Goal: Transaction & Acquisition: Purchase product/service

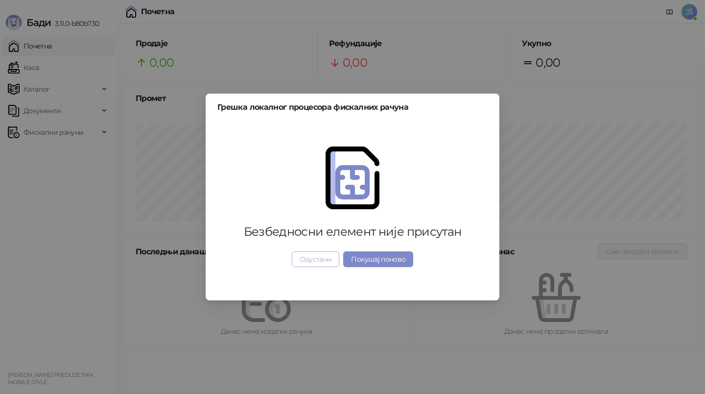
click at [325, 254] on button "Одустани" at bounding box center [316, 259] width 48 height 16
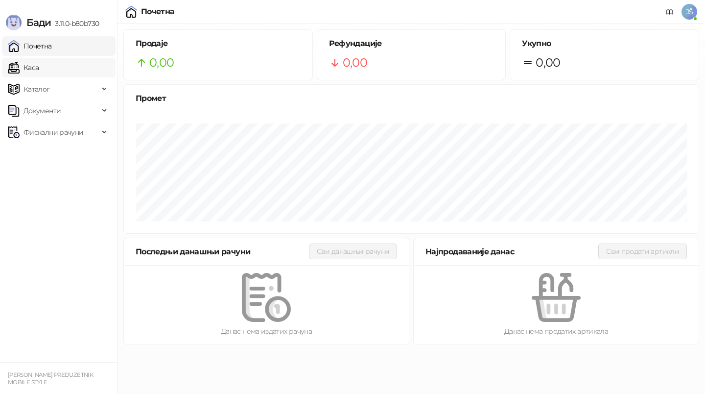
click at [28, 66] on link "Каса" at bounding box center [23, 68] width 31 height 20
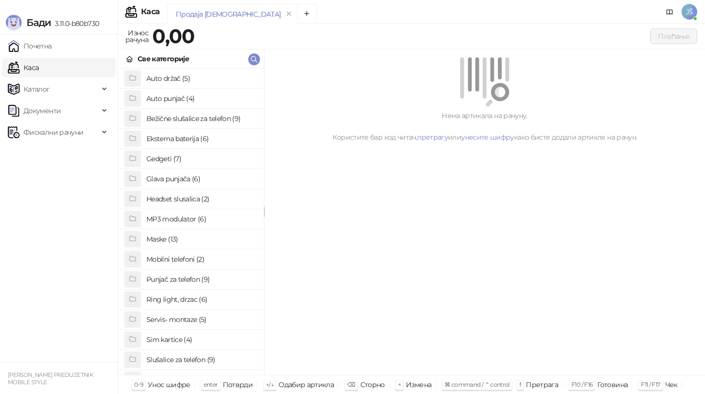
scroll to position [10, 0]
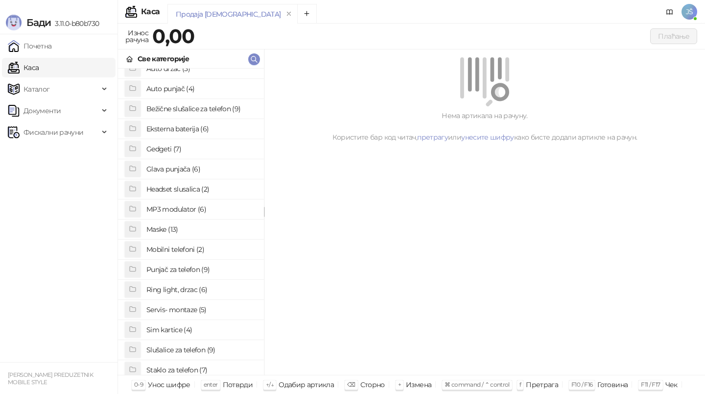
click at [165, 232] on h4 "Maske (13)" at bounding box center [201, 229] width 110 height 16
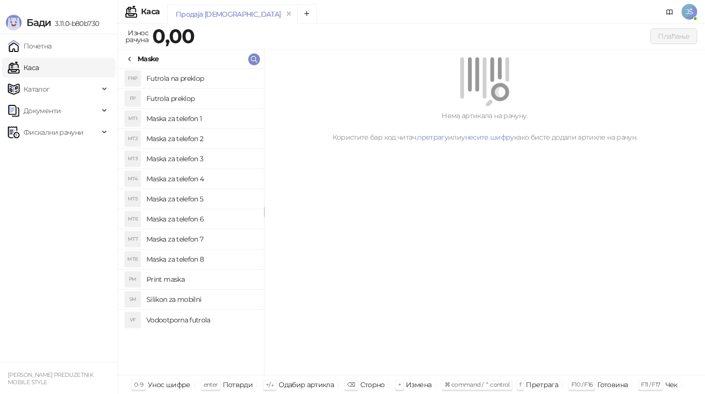
click at [190, 159] on h4 "Maska za telefon 3" at bounding box center [201, 159] width 110 height 16
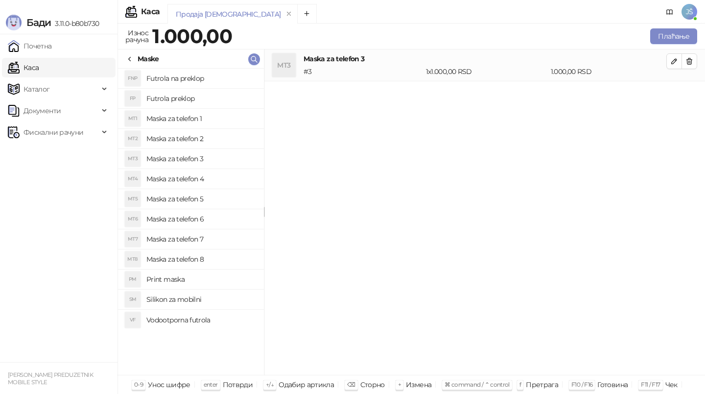
click at [126, 57] on icon at bounding box center [130, 59] width 8 height 8
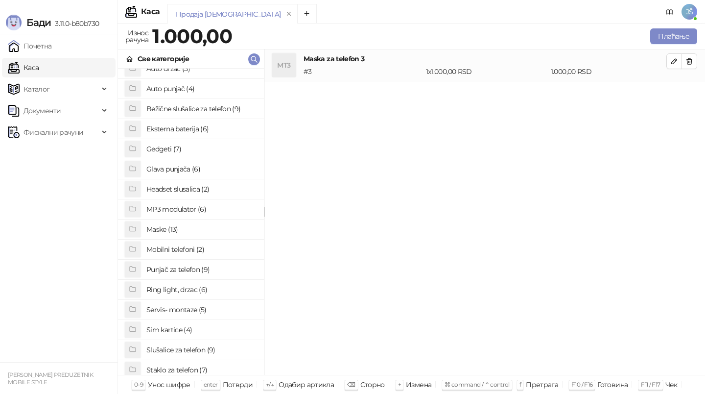
click at [178, 107] on h4 "Bežične slušalice za telefon (9)" at bounding box center [201, 109] width 110 height 16
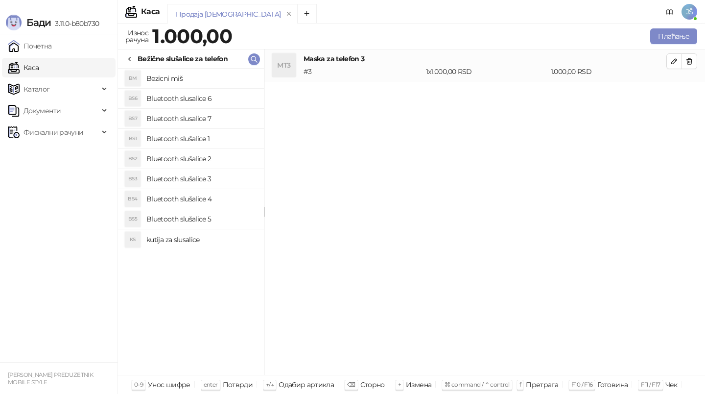
click at [180, 121] on h4 "Bluetooth slusalice 7" at bounding box center [201, 119] width 110 height 16
click at [695, 90] on button "button" at bounding box center [690, 93] width 16 height 16
click at [202, 178] on h4 "Bluetooth slušalice 3" at bounding box center [201, 179] width 110 height 16
click at [130, 65] on div "Bežične slušalice za telefon" at bounding box center [191, 58] width 146 height 19
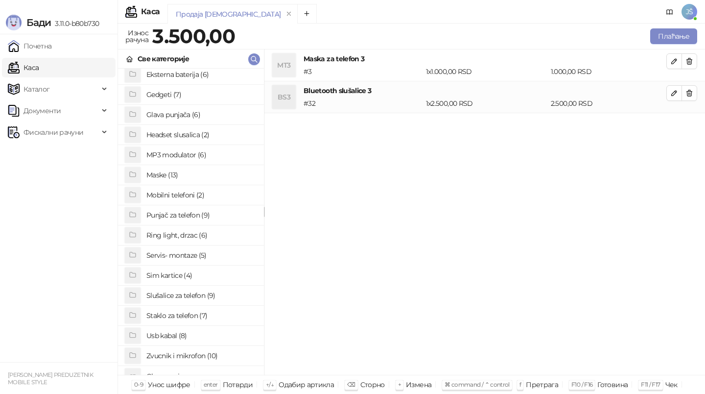
scroll to position [73, 0]
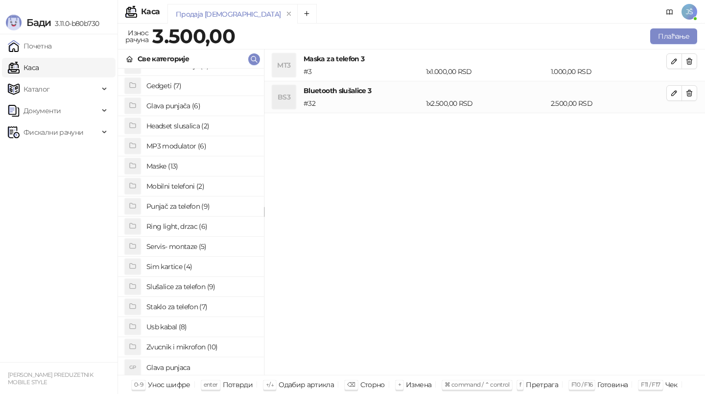
click at [192, 305] on h4 "Staklo za telefon (7)" at bounding box center [201, 307] width 110 height 16
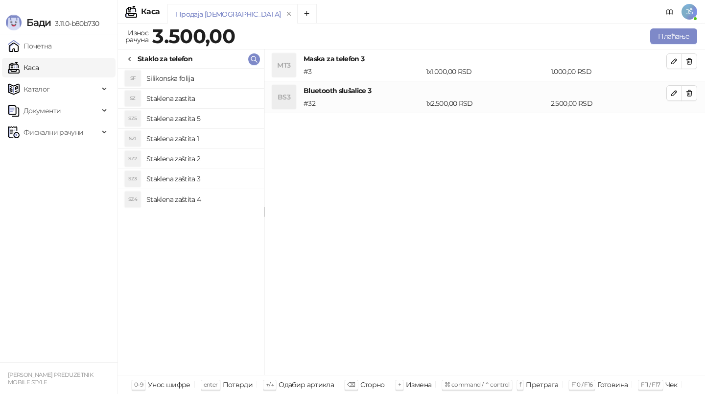
click at [206, 176] on h4 "Staklena zaštita 3" at bounding box center [201, 179] width 110 height 16
click at [671, 25] on div "Продаја [DEMOGRAPHIC_DATA] Износ рачуна 5.000,00 Плаћање Све категорије Bežične…" at bounding box center [412, 209] width 588 height 370
click at [671, 42] on button "Плаћање" at bounding box center [673, 36] width 47 height 16
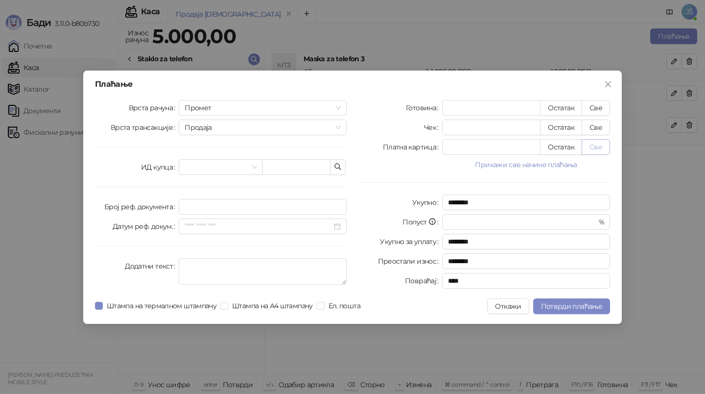
click at [596, 141] on button "Све" at bounding box center [596, 147] width 28 height 16
type input "****"
click at [584, 308] on span "Потврди плаћање" at bounding box center [571, 306] width 61 height 9
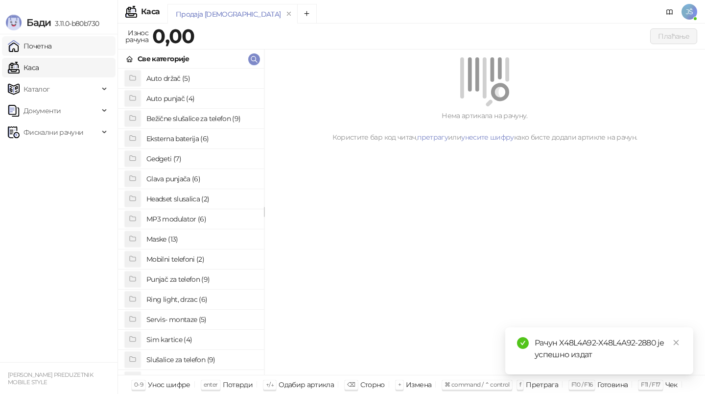
click at [42, 38] on link "Почетна" at bounding box center [30, 46] width 44 height 20
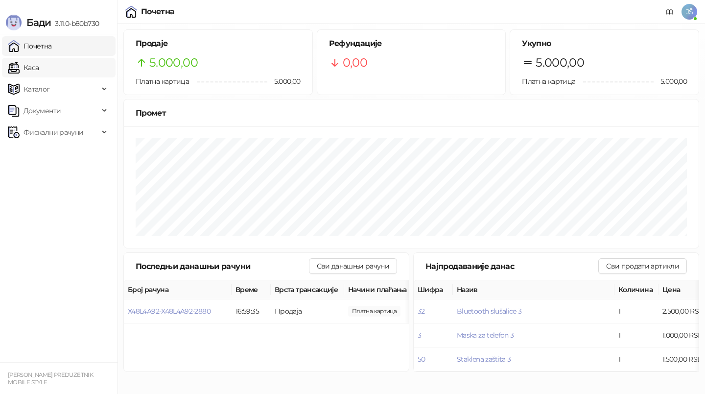
click at [39, 66] on link "Каса" at bounding box center [23, 68] width 31 height 20
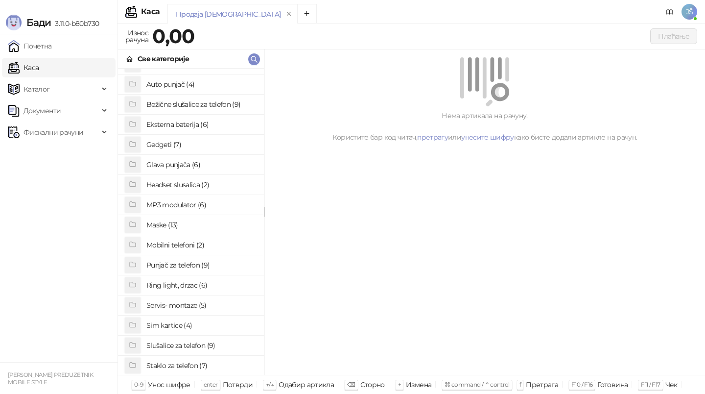
scroll to position [16, 0]
click at [188, 361] on h4 "Staklo za telefon (7)" at bounding box center [201, 364] width 110 height 16
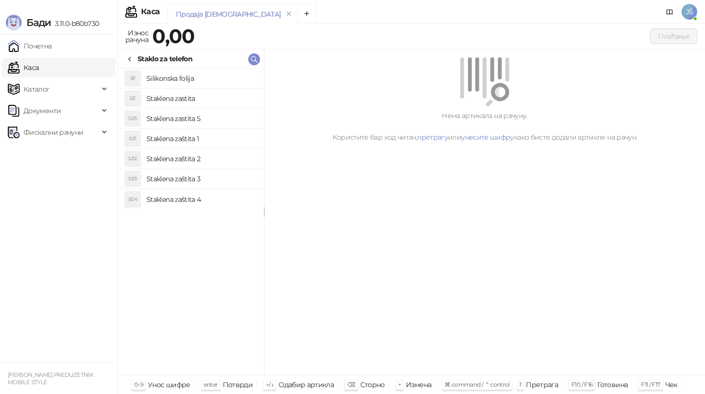
click at [186, 153] on h4 "Staklena zaštita 2" at bounding box center [201, 159] width 110 height 16
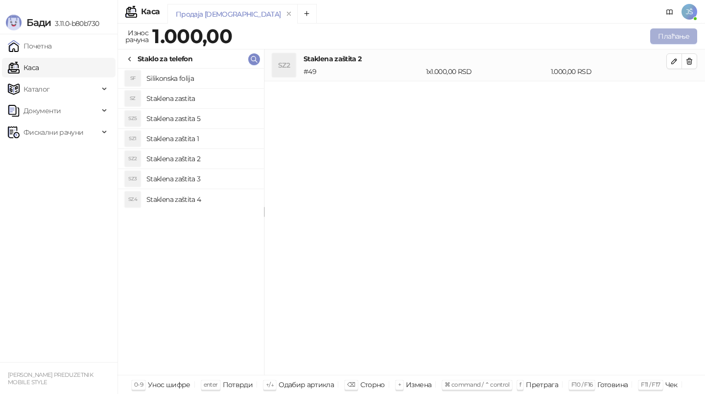
click at [679, 42] on button "Плаћање" at bounding box center [673, 36] width 47 height 16
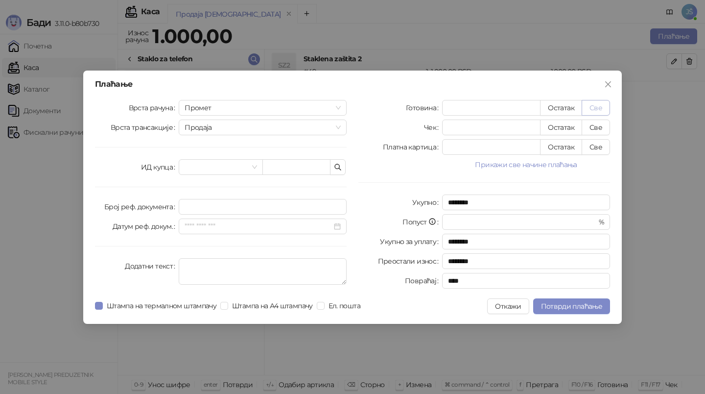
click at [593, 113] on button "Све" at bounding box center [596, 108] width 28 height 16
type input "****"
click at [593, 311] on button "Потврди плаћање" at bounding box center [571, 306] width 77 height 16
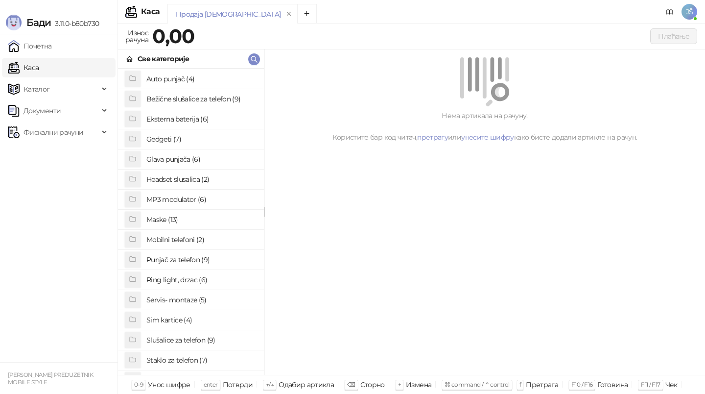
scroll to position [29, 0]
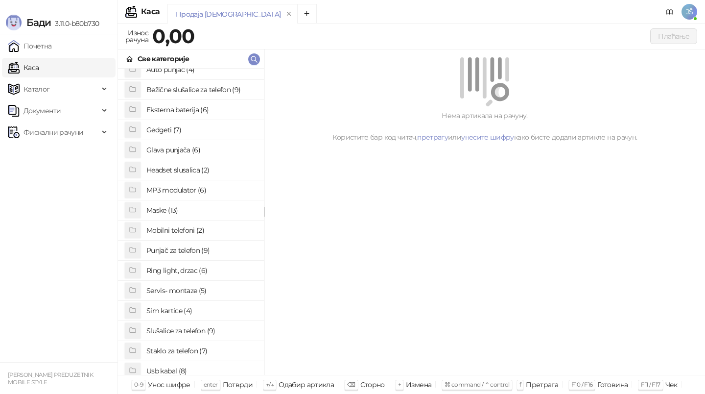
click at [183, 329] on h4 "Slušalice za telefon (9)" at bounding box center [201, 331] width 110 height 16
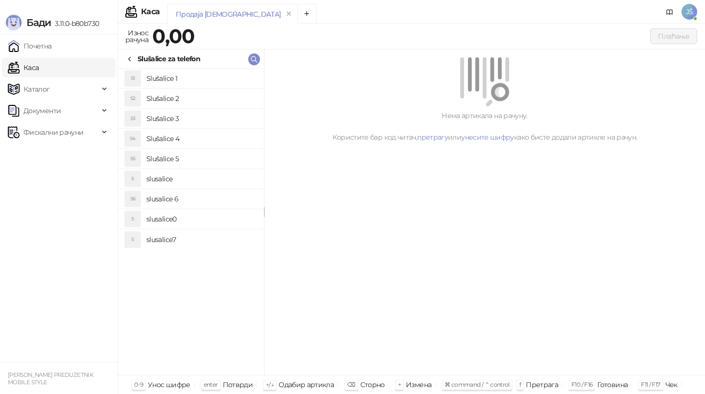
click at [191, 101] on h4 "Slušalice 2" at bounding box center [201, 99] width 110 height 16
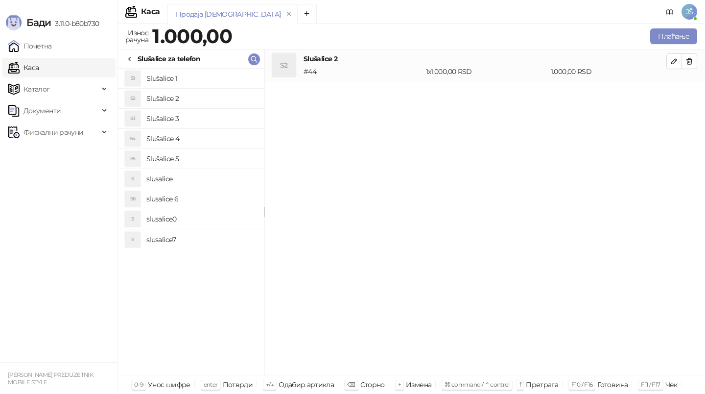
click at [191, 118] on h4 "Slušalice 3" at bounding box center [201, 119] width 110 height 16
click at [174, 217] on h4 "slusalice0" at bounding box center [201, 219] width 110 height 16
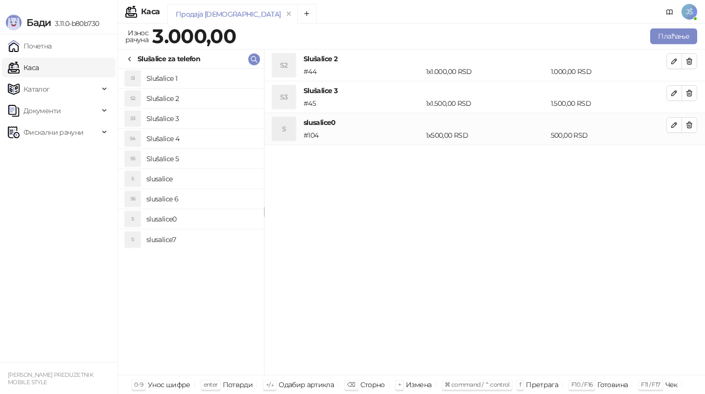
click at [687, 52] on li "S2 Slušalice 2 # 44 1 x 1.000,00 RSD 1.000,00 RSD" at bounding box center [484, 65] width 441 height 32
click at [691, 61] on icon "button" at bounding box center [690, 61] width 8 height 8
click at [691, 89] on icon "button" at bounding box center [690, 93] width 8 height 8
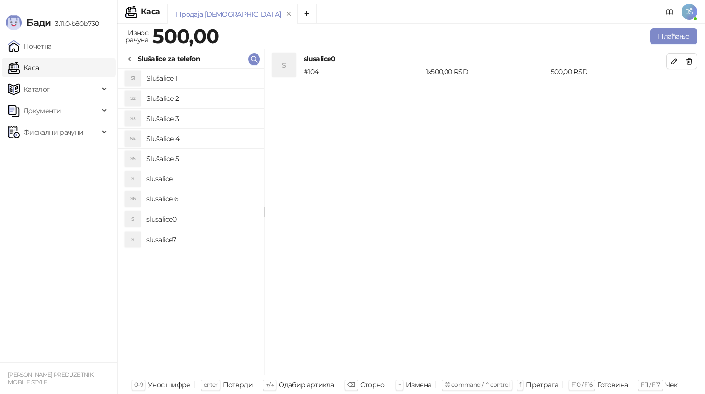
click at [691, 61] on icon "button" at bounding box center [690, 61] width 8 height 8
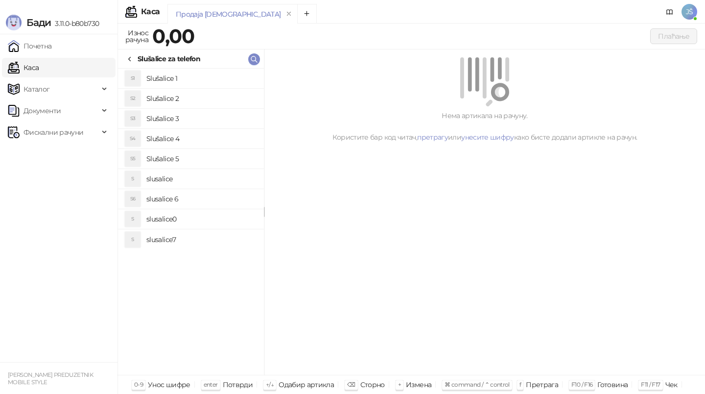
click at [127, 62] on icon at bounding box center [130, 59] width 8 height 8
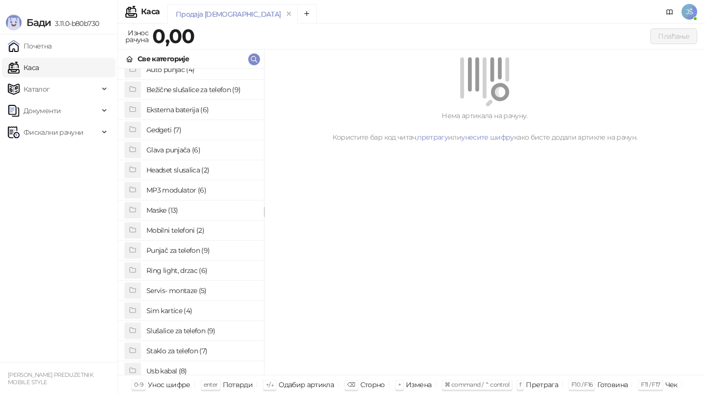
click at [188, 351] on h4 "Staklo za telefon (7)" at bounding box center [201, 351] width 110 height 16
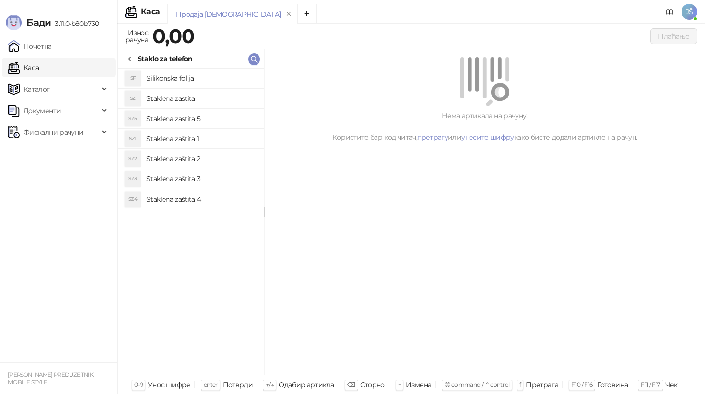
click at [183, 101] on h4 "Staklena zastita" at bounding box center [201, 99] width 110 height 16
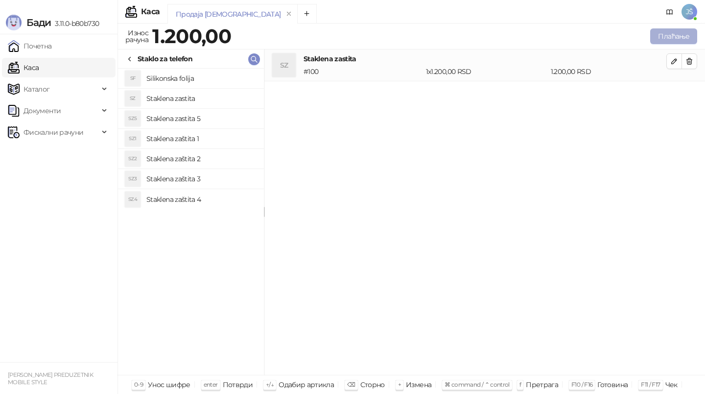
click at [669, 34] on button "Плаћање" at bounding box center [673, 36] width 47 height 16
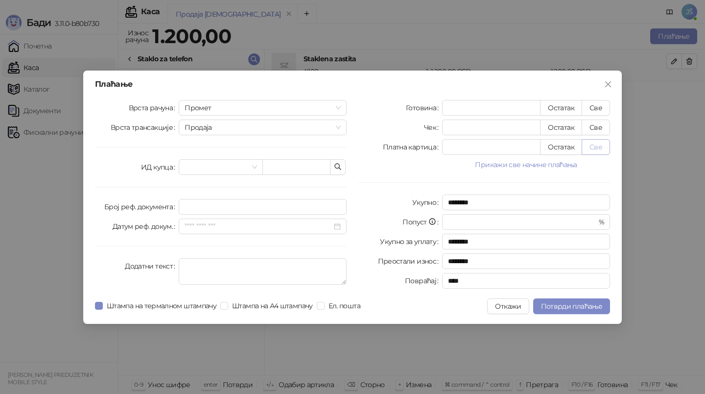
click at [603, 154] on button "Све" at bounding box center [596, 147] width 28 height 16
type input "****"
click at [586, 307] on span "Потврди плаћање" at bounding box center [571, 306] width 61 height 9
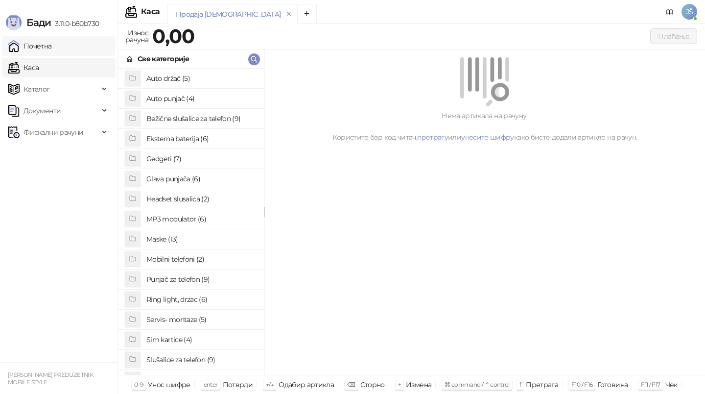
click at [52, 48] on link "Почетна" at bounding box center [30, 46] width 44 height 20
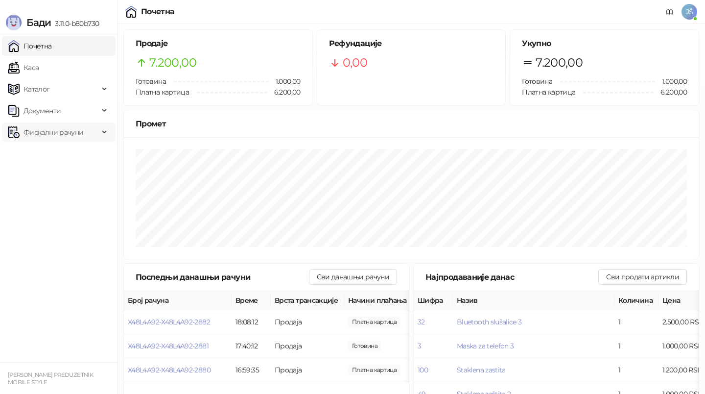
click at [62, 134] on span "Фискални рачуни" at bounding box center [54, 132] width 60 height 20
click at [63, 184] on link "По данима" at bounding box center [38, 176] width 52 height 20
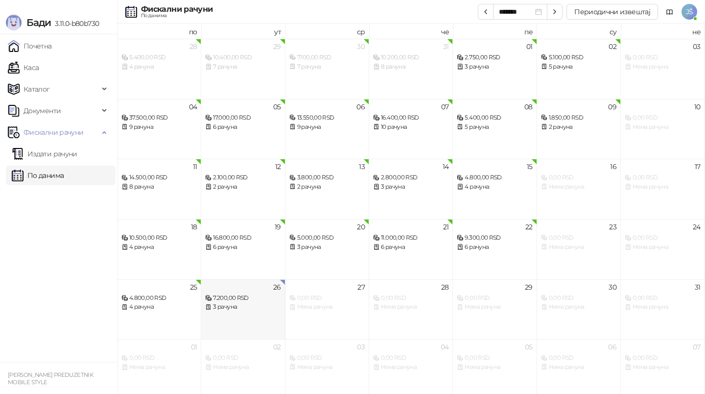
click at [229, 314] on div "26 7.200,00 RSD 3 рачуна" at bounding box center [243, 309] width 84 height 60
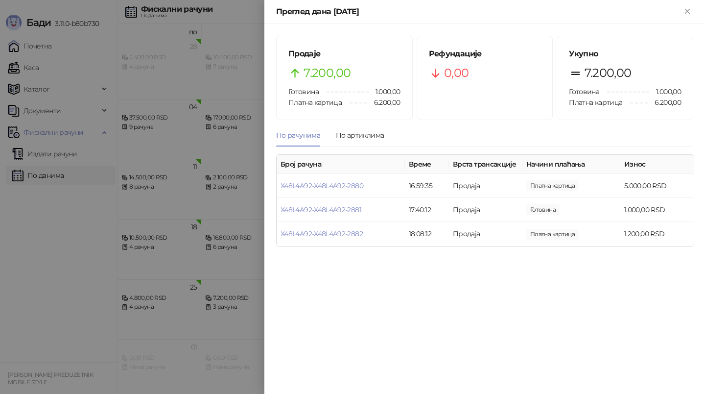
click at [210, 305] on div at bounding box center [352, 197] width 705 height 394
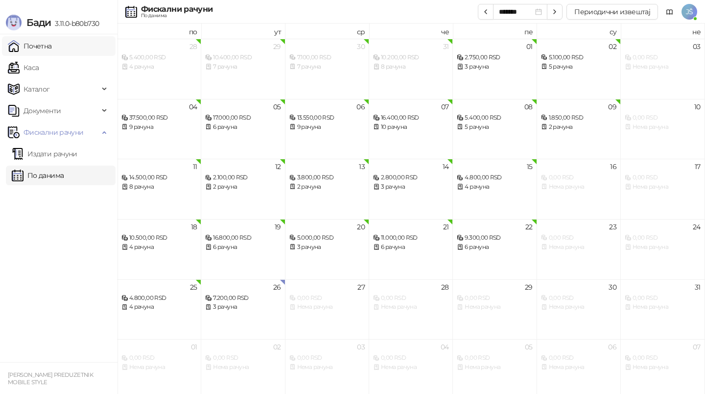
click at [25, 53] on link "Почетна" at bounding box center [30, 46] width 44 height 20
